Goal: Information Seeking & Learning: Learn about a topic

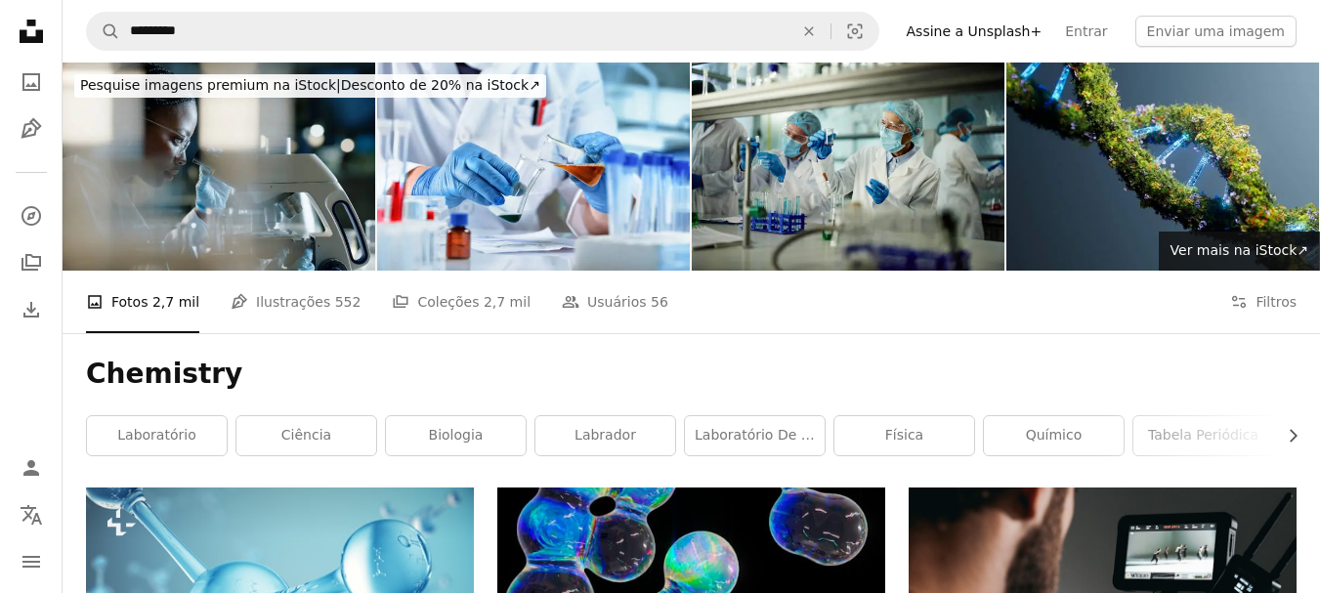
click at [343, 5] on nav "A magnifying glass ********* An X shape Visual search Filters Assine a Unsplash…" at bounding box center [691, 31] width 1257 height 63
click at [1240, 296] on icon "Filters" at bounding box center [1239, 302] width 18 height 18
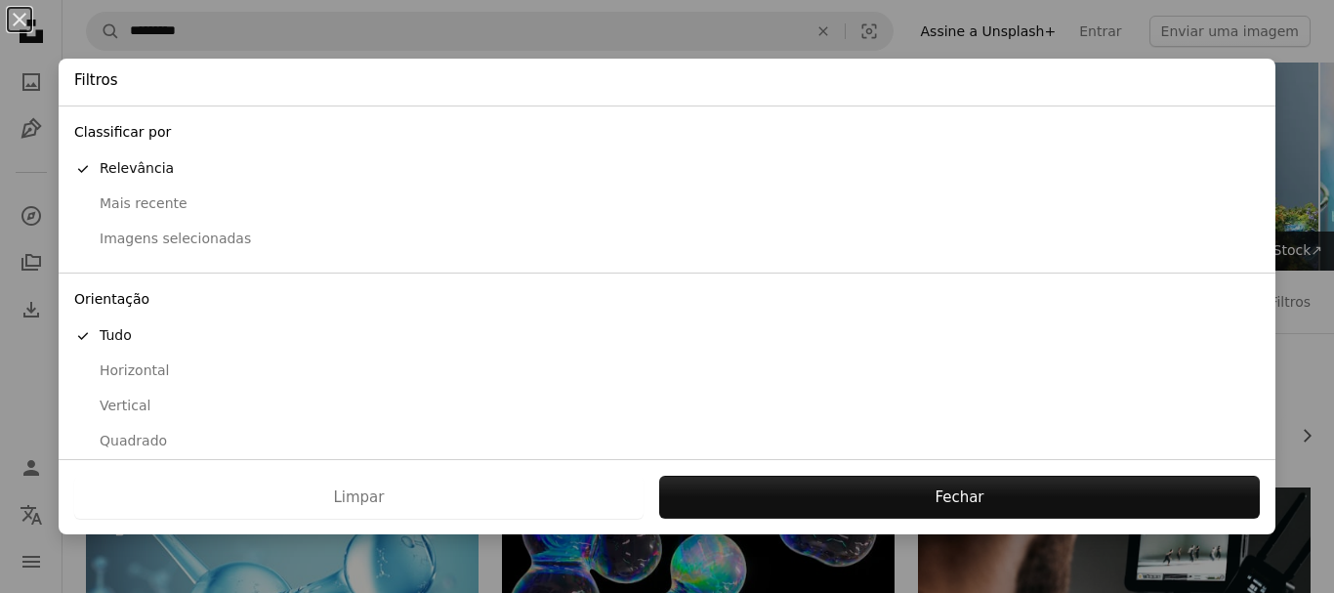
click at [1295, 354] on div "An X shape Filtros Classificar por A checkmark Relevância Mais recente Imagens …" at bounding box center [667, 296] width 1334 height 593
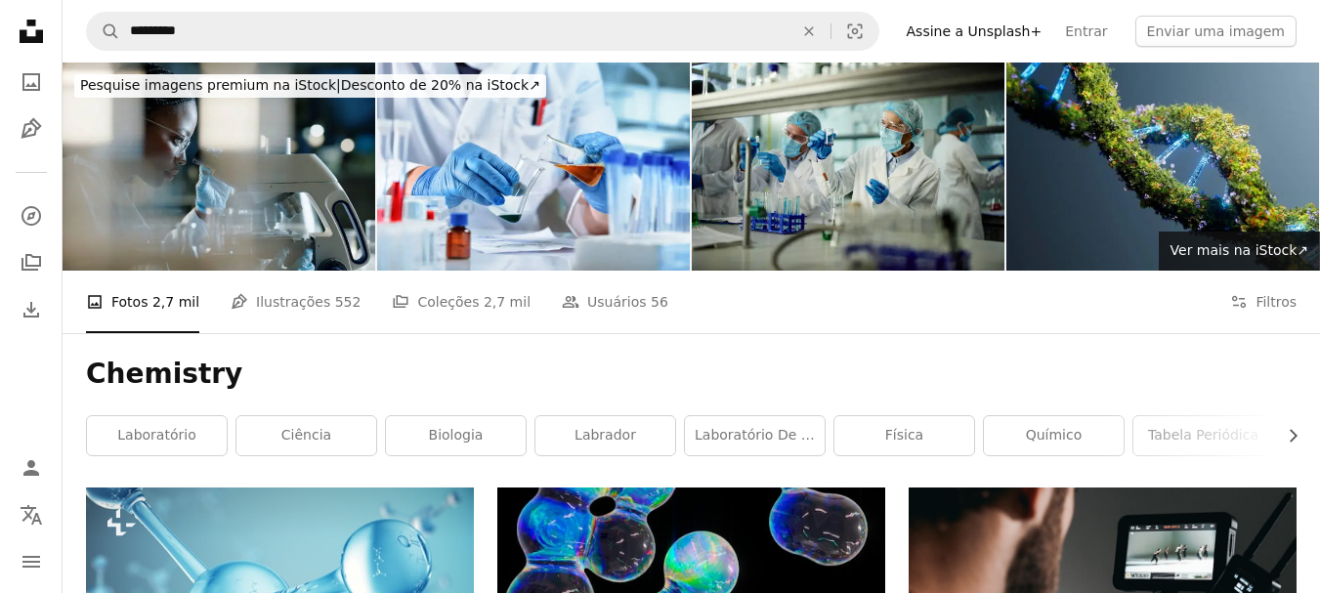
click at [1145, 290] on div "A photo Fotos 2,7 mil Pen Tool Ilustrações 552 A stack of folders Coleções 2,7 …" at bounding box center [691, 302] width 1210 height 63
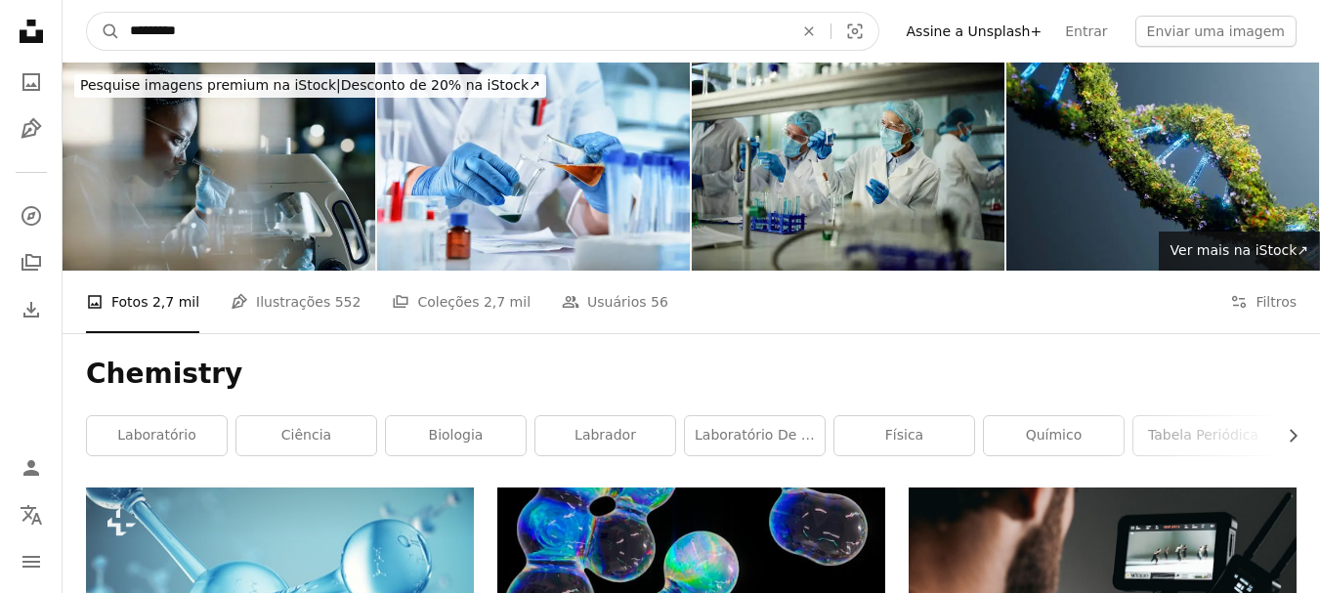
click at [508, 14] on input "*********" at bounding box center [453, 31] width 667 height 37
click at [862, 25] on icon "Pesquisa visual" at bounding box center [854, 31] width 15 height 15
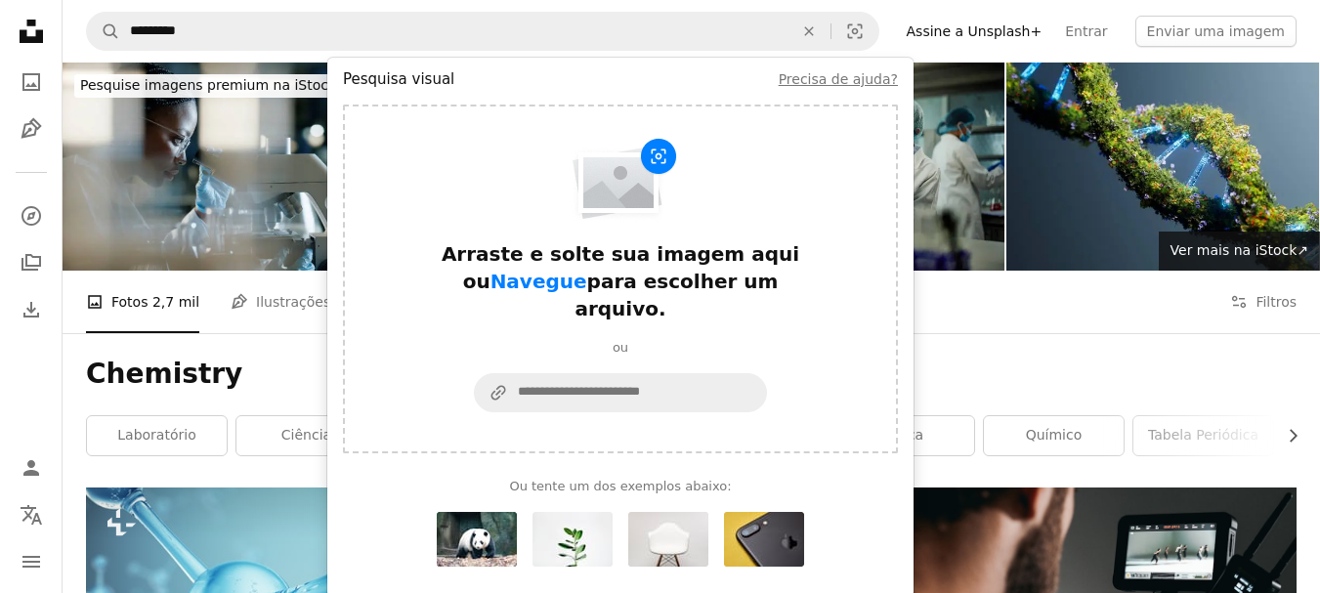
click at [987, 303] on div "A photo Fotos 2,7 mil Pen Tool Ilustrações 552 A stack of folders Coleções 2,7 …" at bounding box center [691, 302] width 1210 height 63
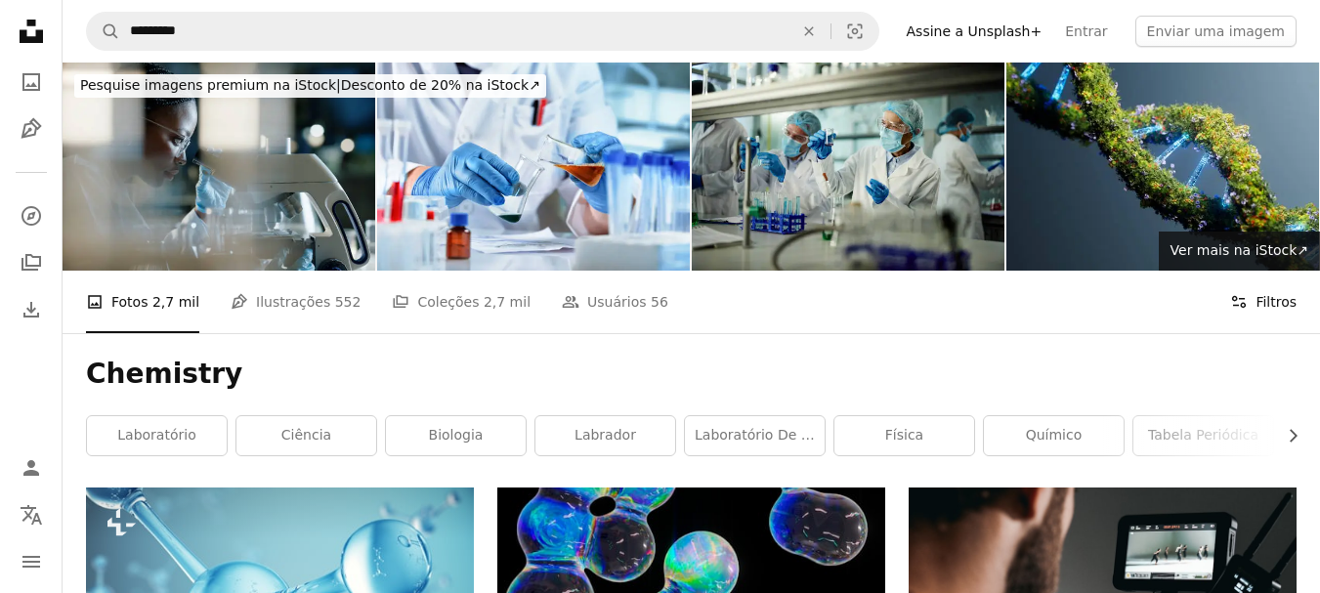
click at [1266, 306] on button "Filters Filtros" at bounding box center [1263, 302] width 66 height 63
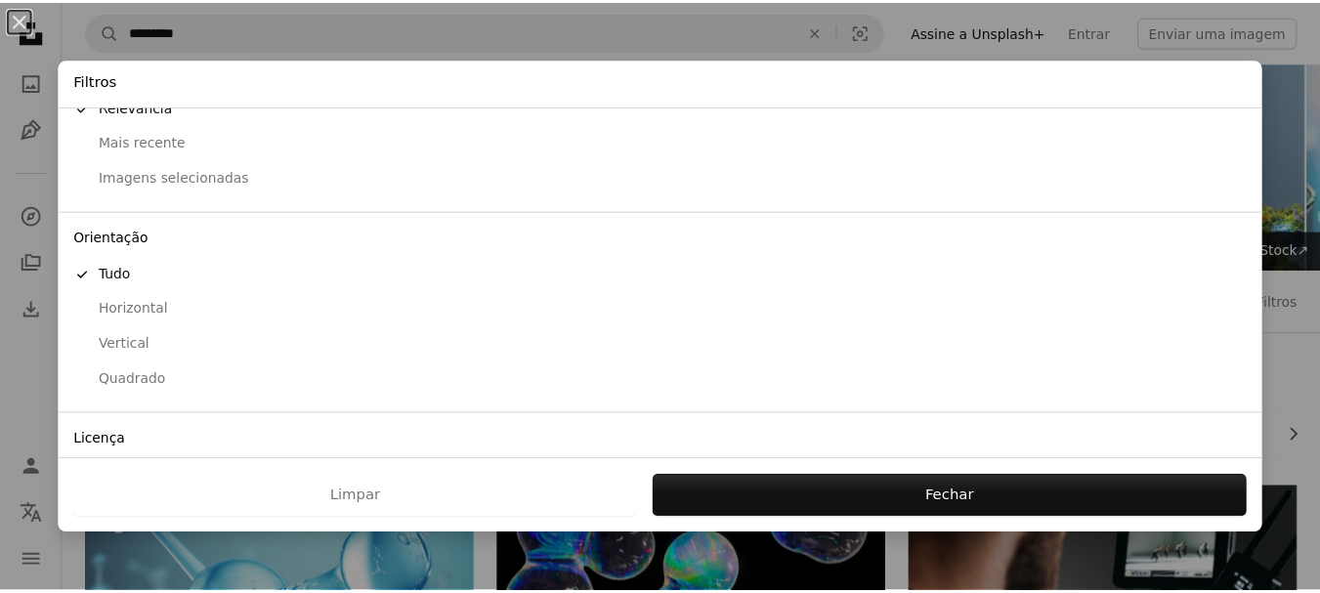
scroll to position [183, 0]
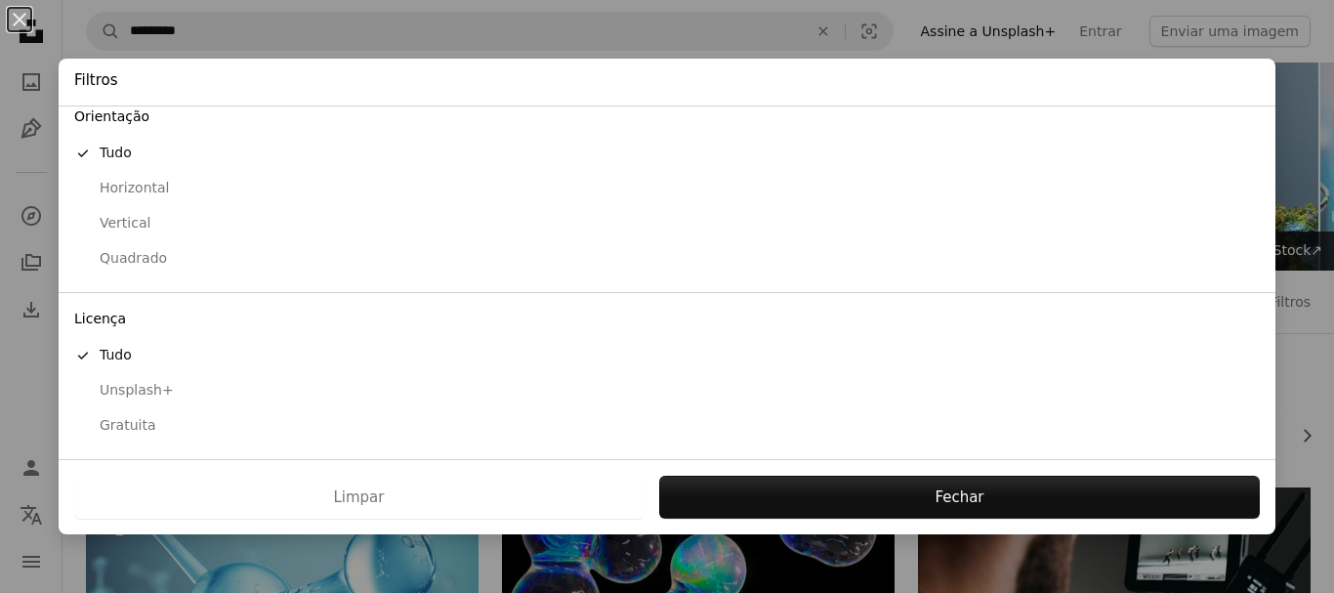
drag, startPoint x: 130, startPoint y: 431, endPoint x: 143, endPoint y: 450, distance: 23.3
click at [130, 430] on div "Gratuita" at bounding box center [667, 426] width 1186 height 20
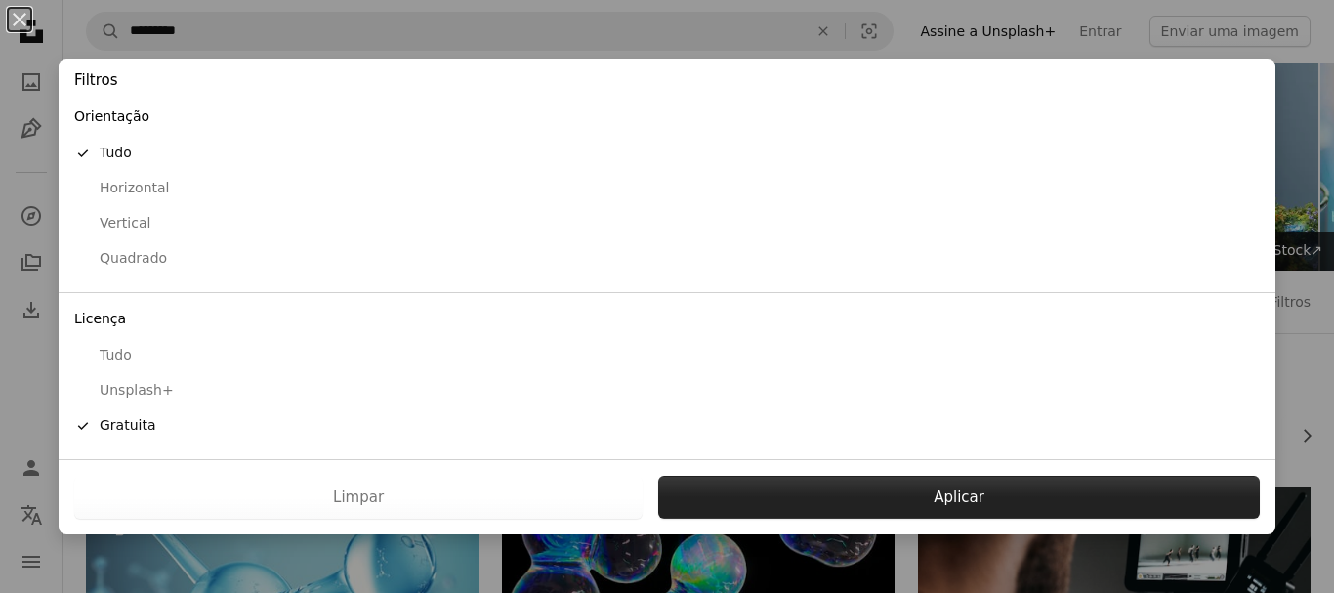
click at [939, 494] on button "Aplicar" at bounding box center [959, 497] width 602 height 43
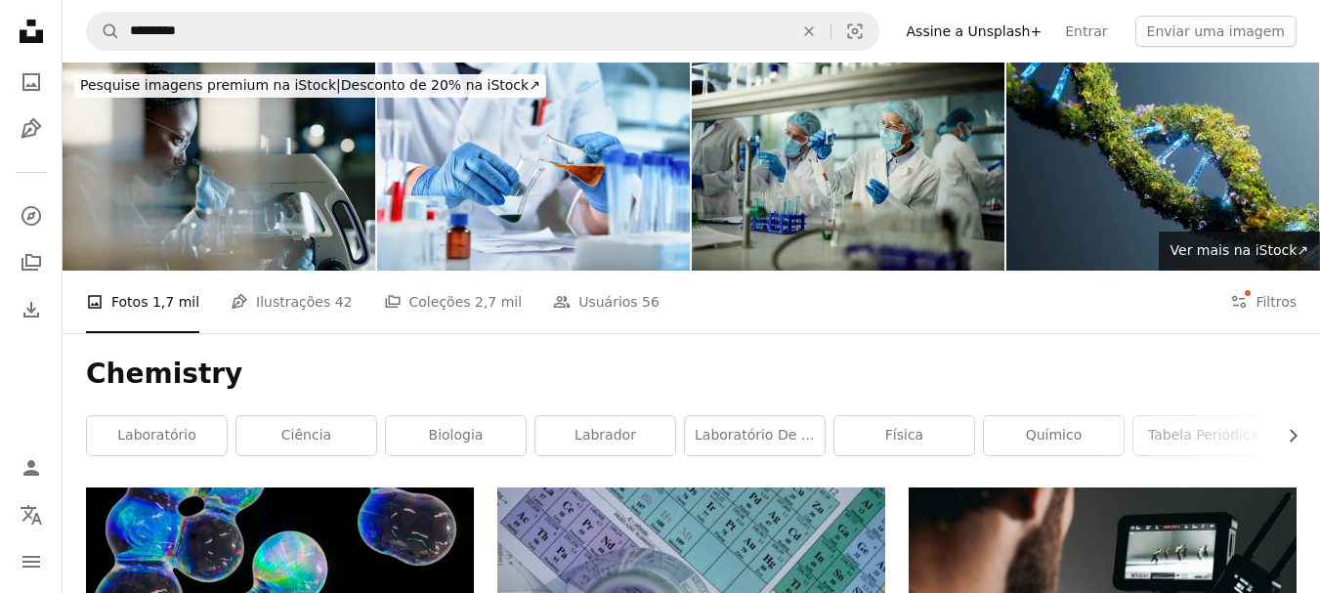
drag, startPoint x: 722, startPoint y: 466, endPoint x: 737, endPoint y: 96, distance: 370.5
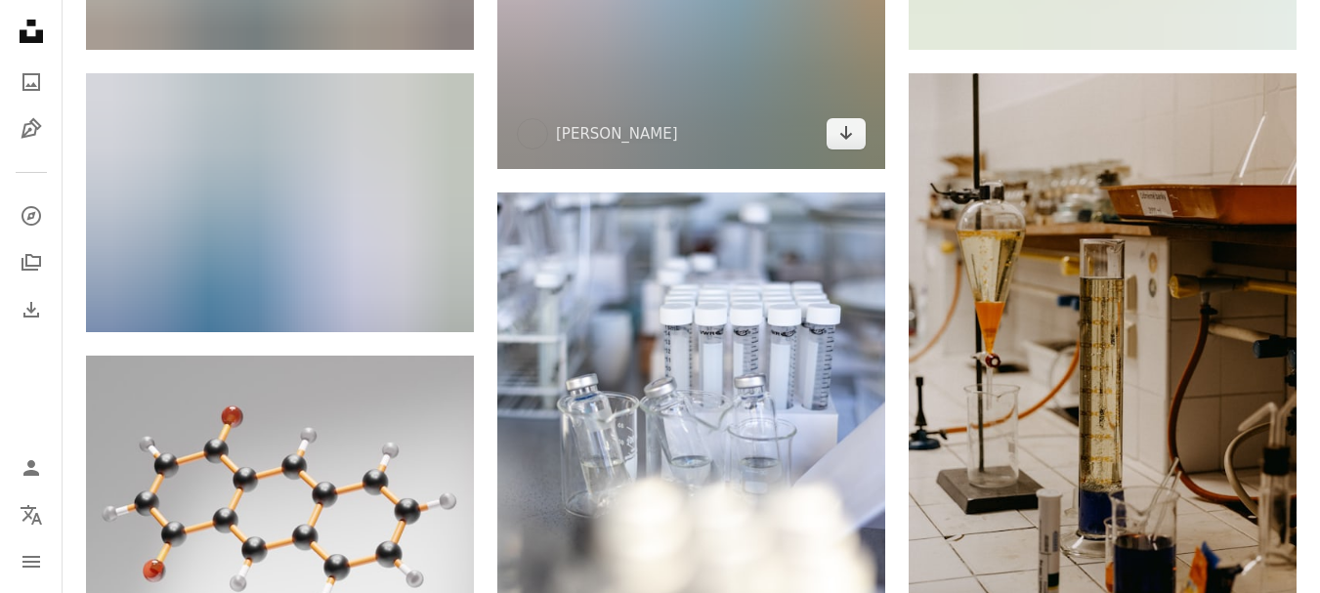
scroll to position [2149, 0]
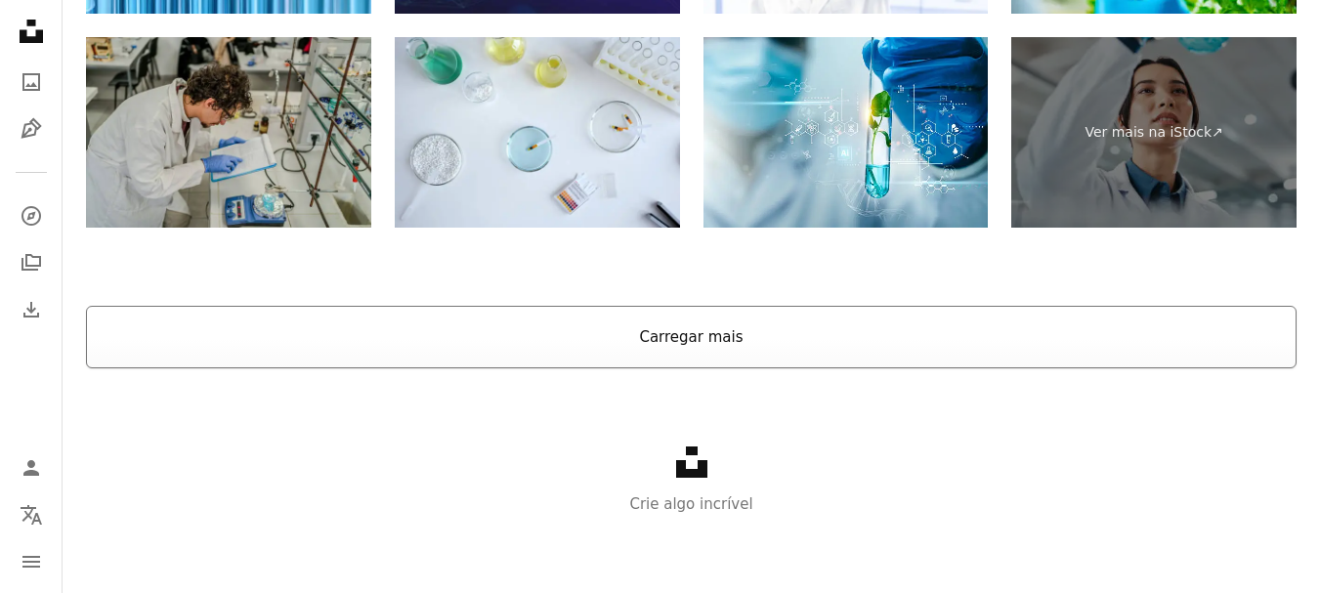
click at [665, 337] on button "Carregar mais" at bounding box center [691, 337] width 1210 height 63
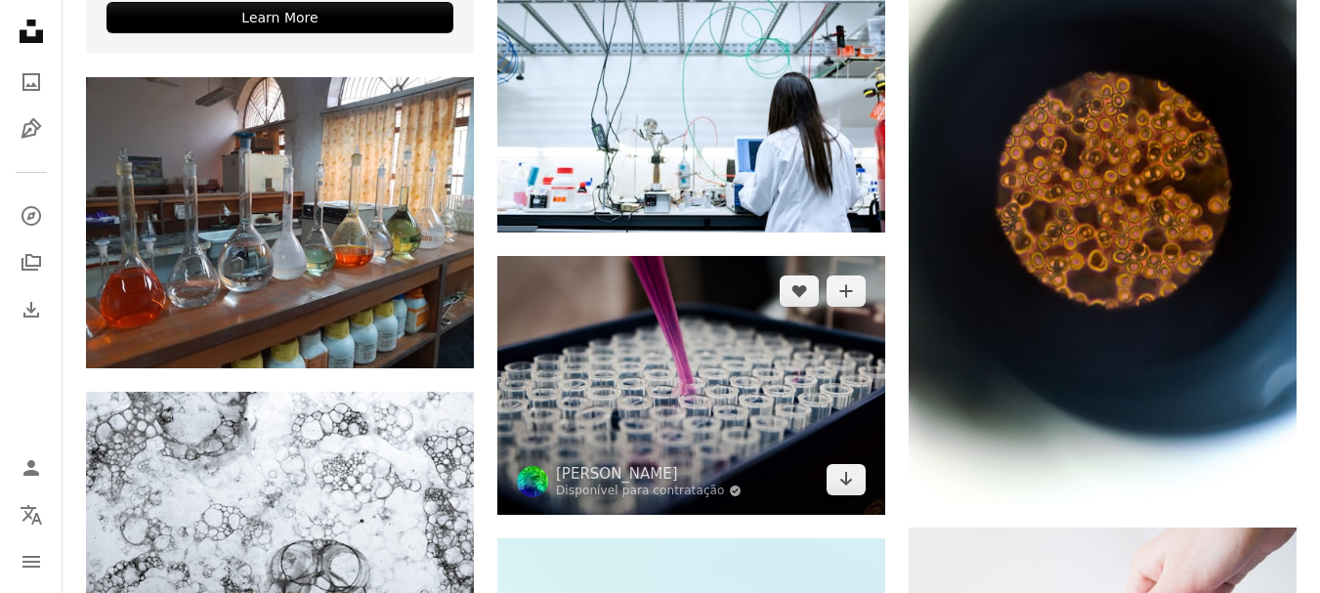
scroll to position [4420, 0]
